Goal: Navigation & Orientation: Find specific page/section

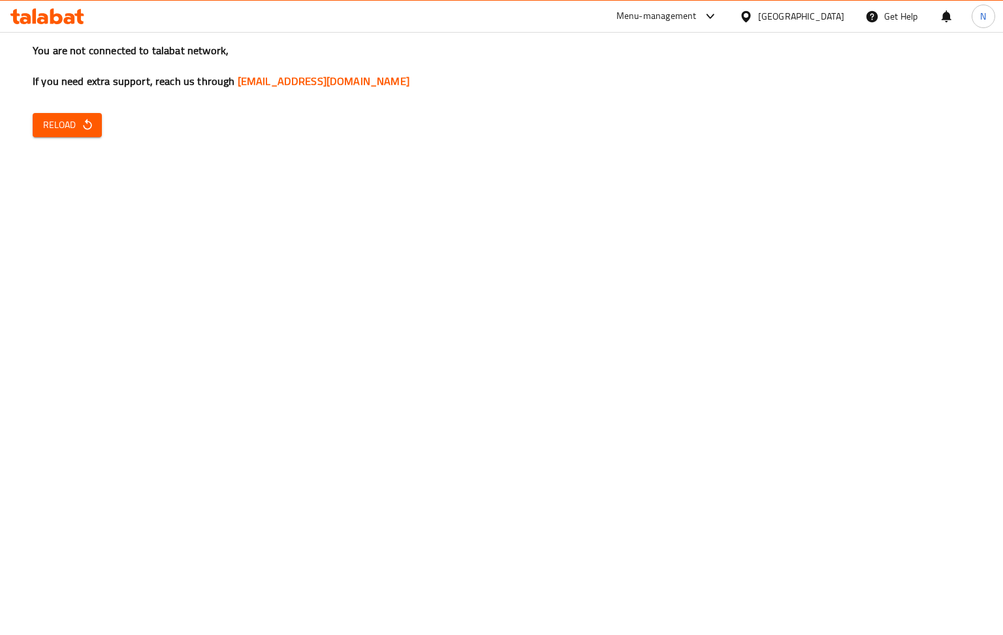
click at [74, 125] on span "Reload" at bounding box center [67, 125] width 48 height 16
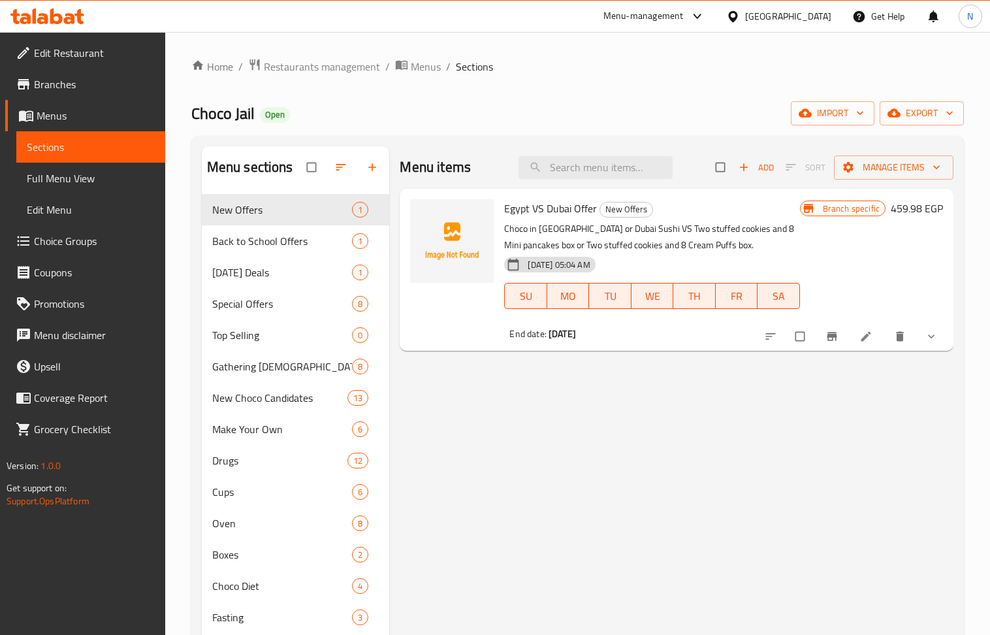
click at [816, 21] on div "[GEOGRAPHIC_DATA]" at bounding box center [788, 16] width 86 height 14
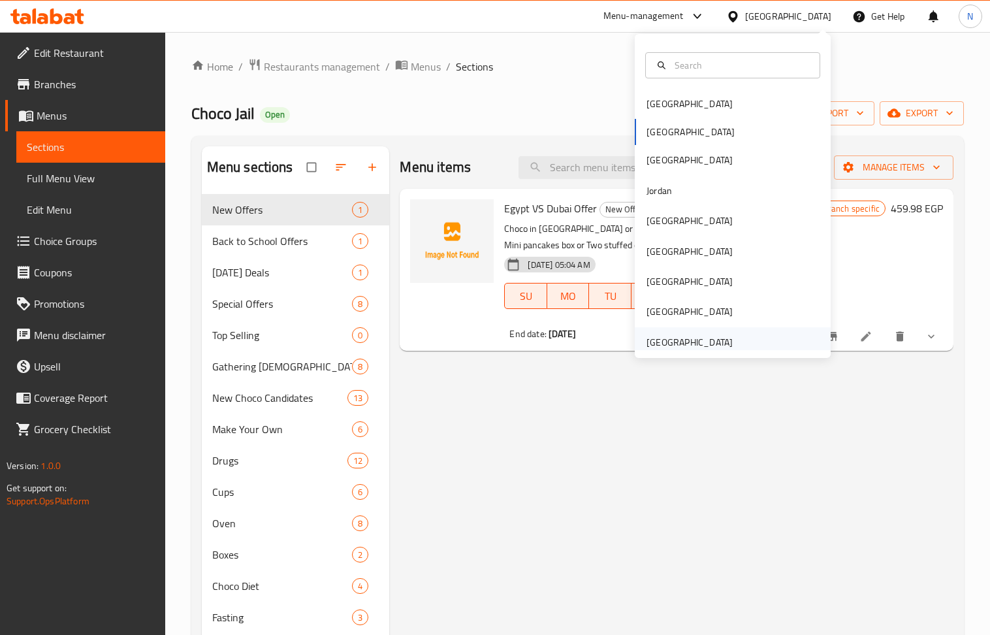
click at [682, 332] on div "[GEOGRAPHIC_DATA]" at bounding box center [689, 342] width 107 height 30
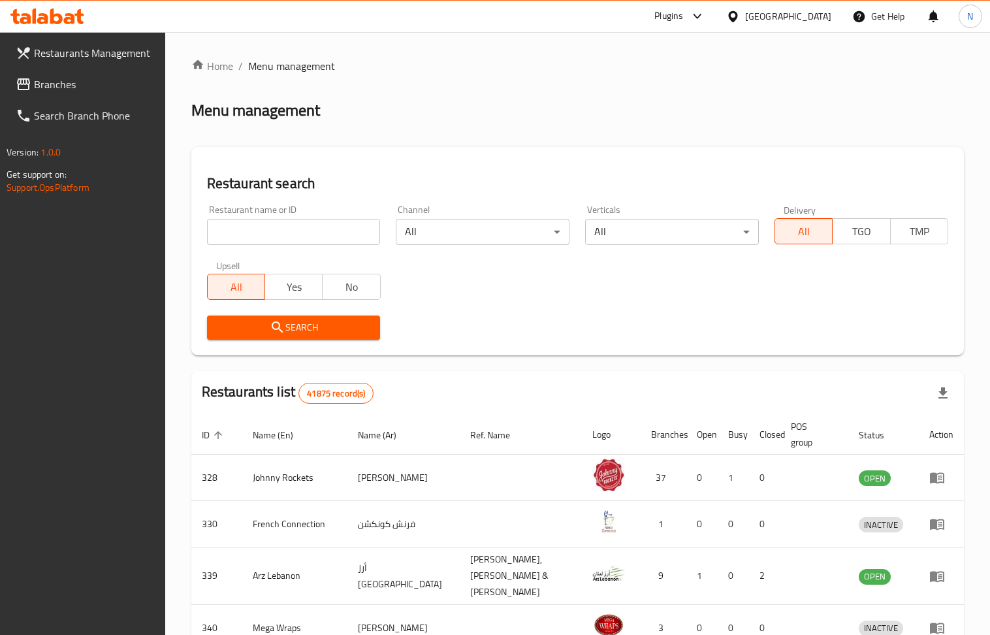
click at [97, 81] on span "Branches" at bounding box center [94, 84] width 121 height 16
